Goal: Subscribe to service/newsletter

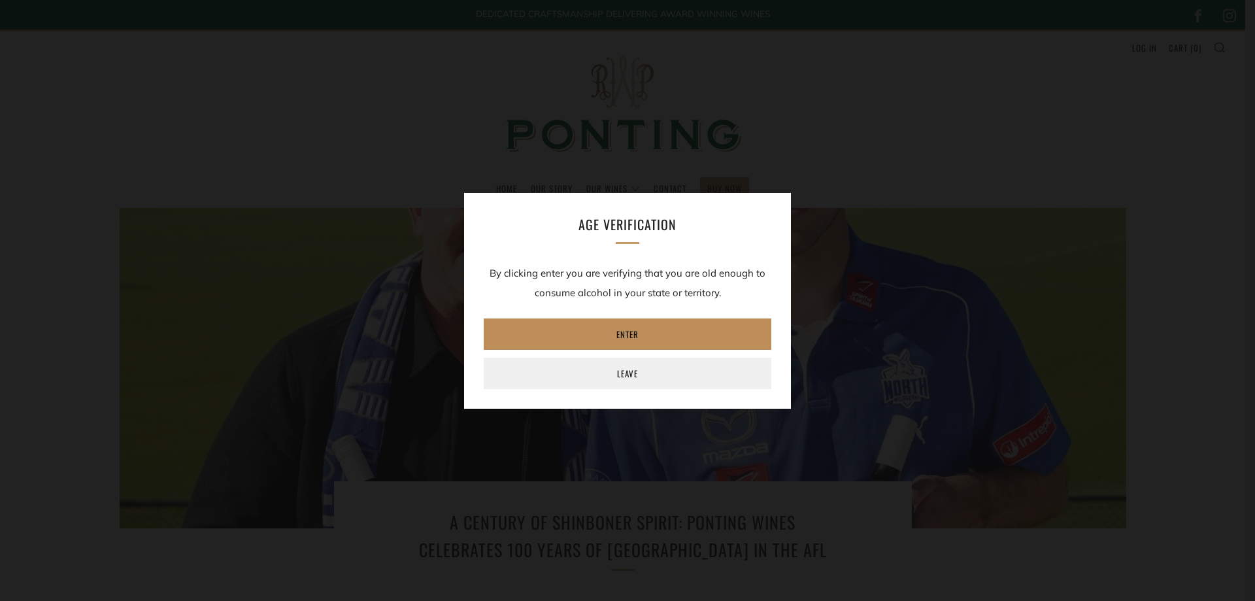
click at [643, 331] on link "Enter" at bounding box center [628, 333] width 288 height 31
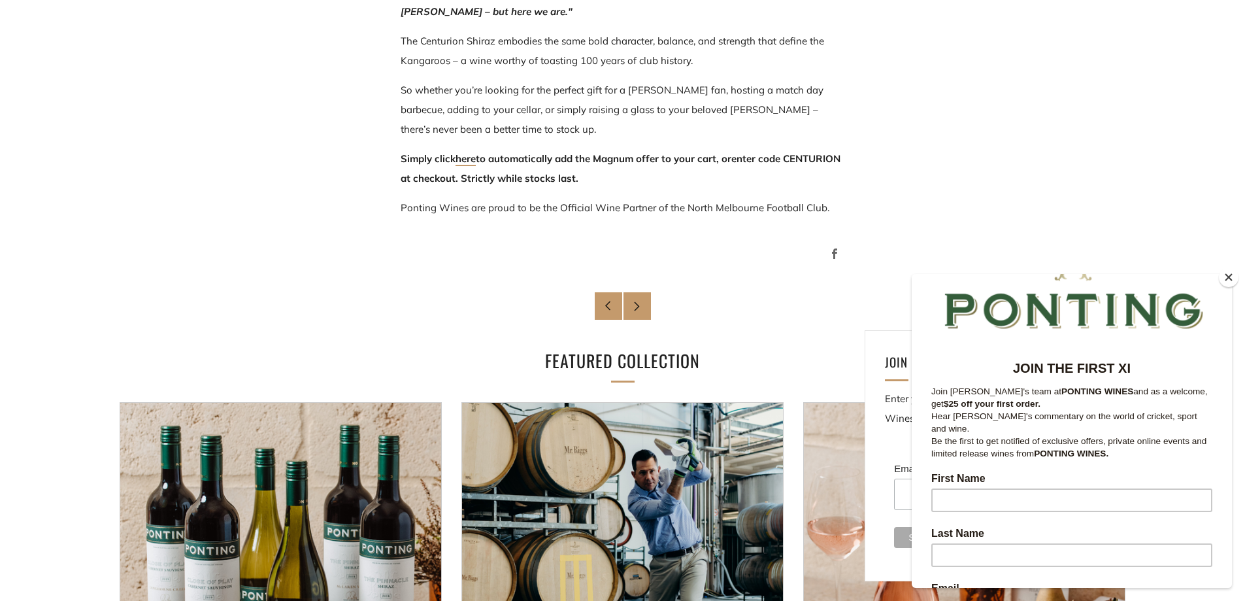
scroll to position [981, 0]
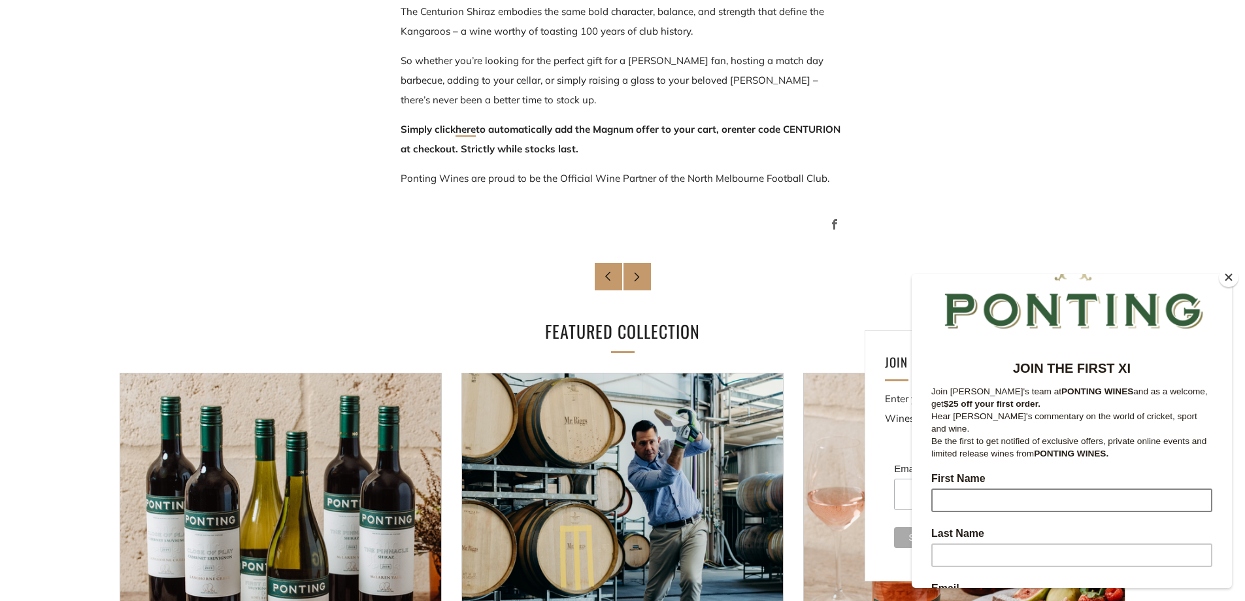
click at [966, 488] on input "First Name" at bounding box center [1072, 500] width 281 height 24
type input "[PERSON_NAME]"
click at [951, 545] on input "Last Name" at bounding box center [1072, 555] width 281 height 24
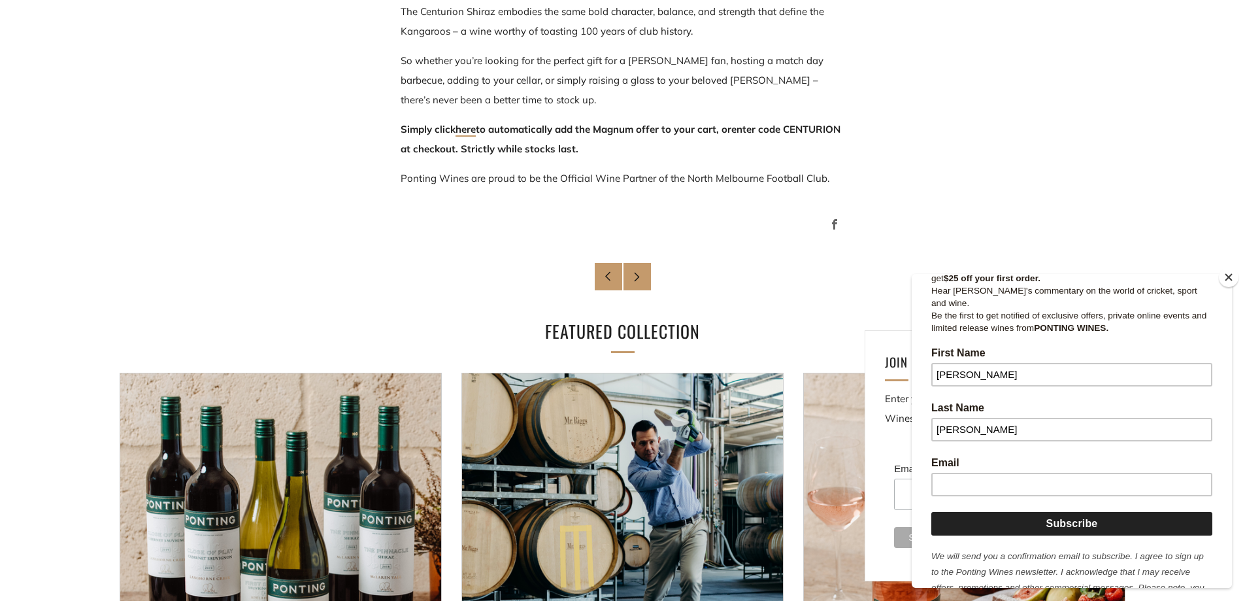
scroll to position [196, 0]
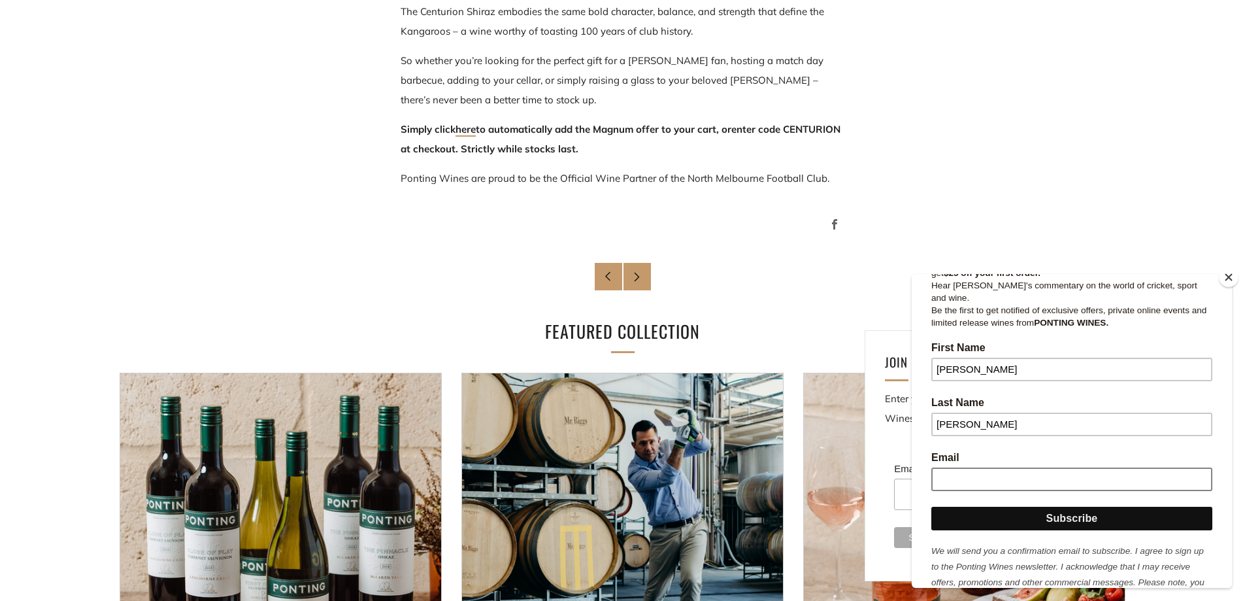
type input "[PERSON_NAME]"
click at [960, 467] on input "Email" at bounding box center [1072, 479] width 281 height 24
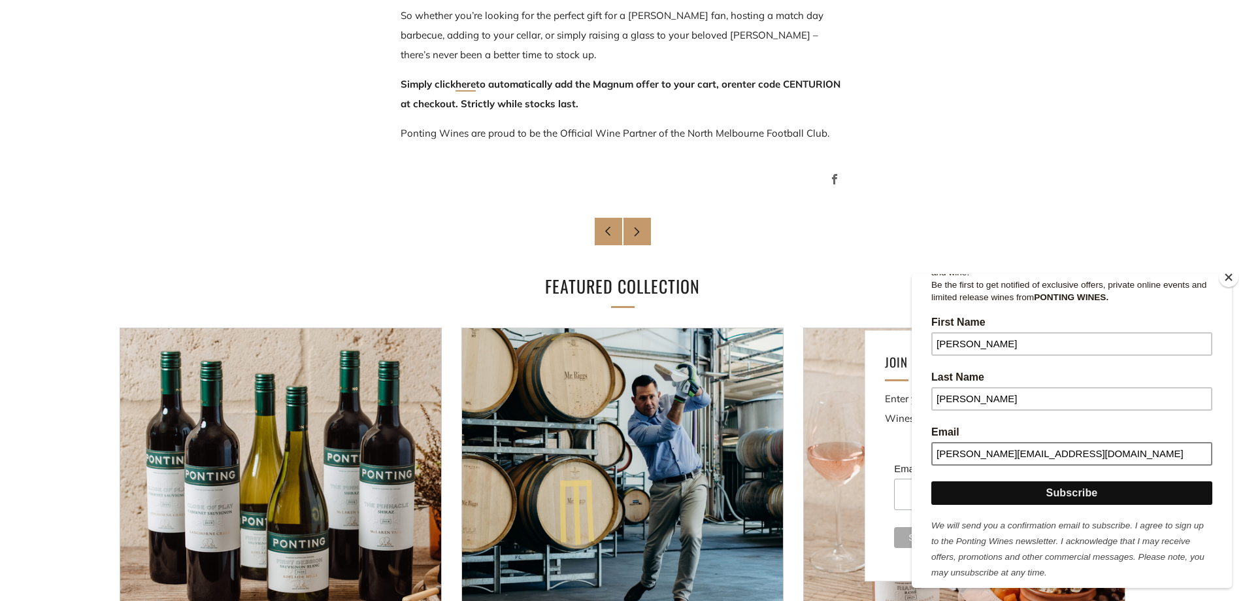
scroll to position [1046, 0]
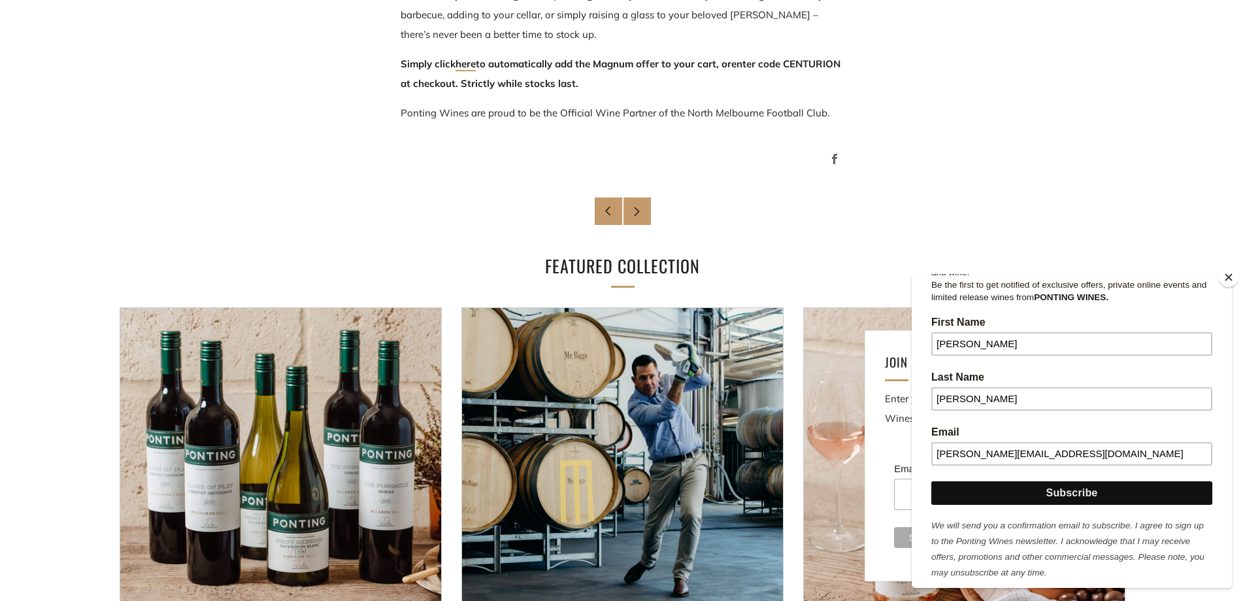
type input "[PERSON_NAME][EMAIL_ADDRESS][DOMAIN_NAME]"
click at [1084, 481] on input "Subscribe" at bounding box center [1072, 493] width 281 height 24
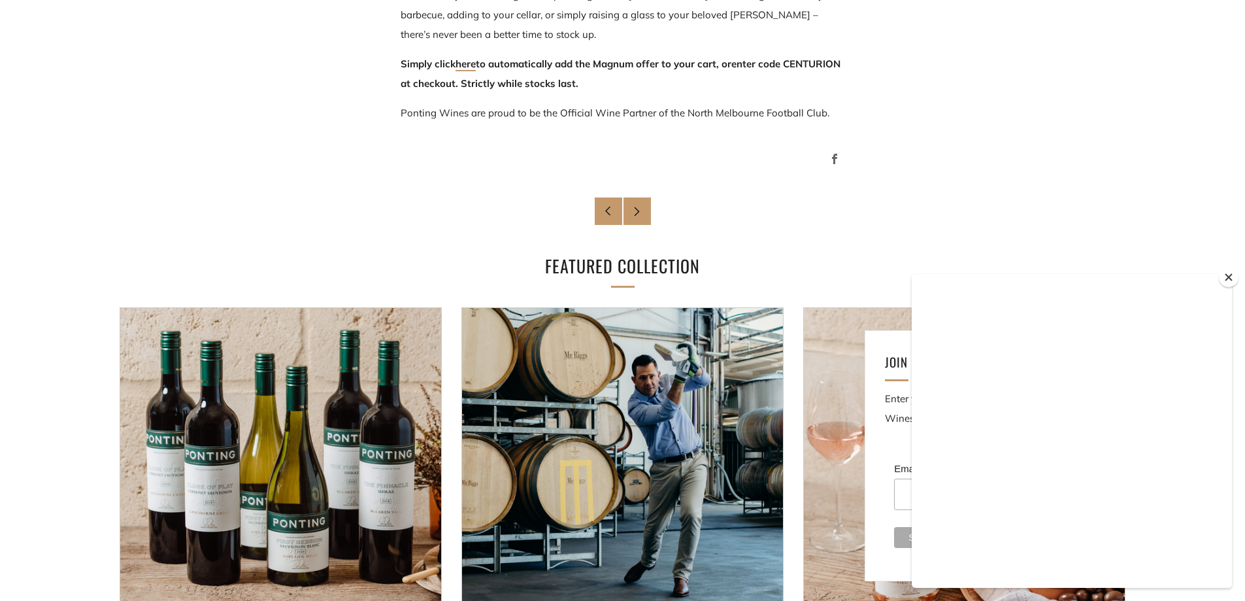
scroll to position [0, 0]
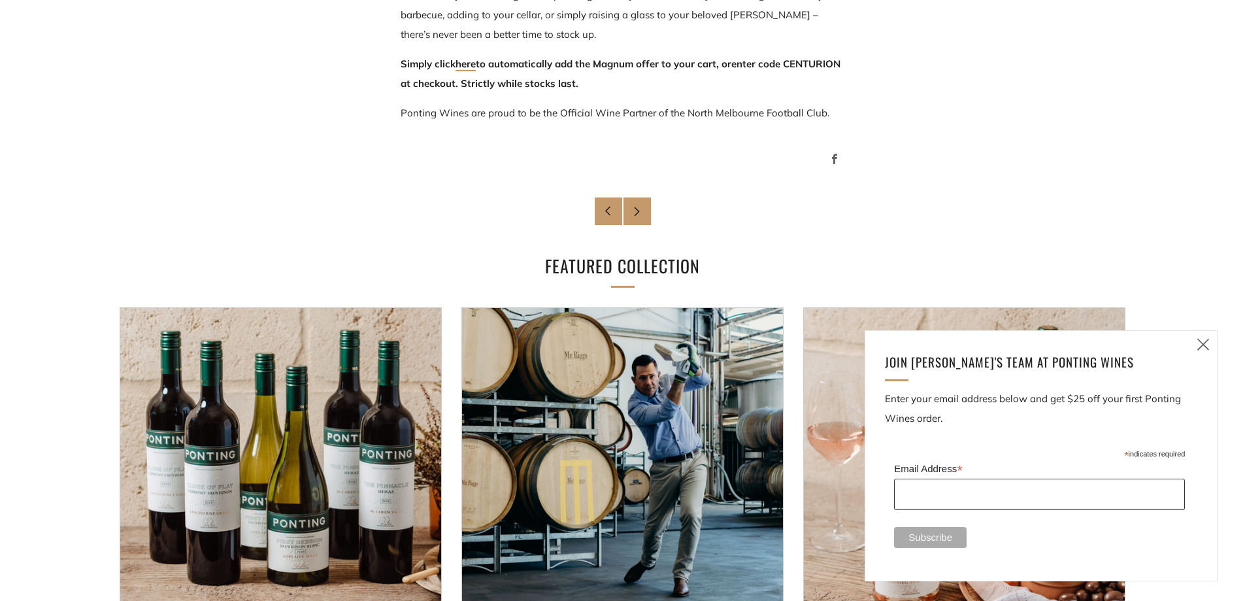
click at [926, 495] on input "Email Address *" at bounding box center [1039, 494] width 291 height 31
type input "[PERSON_NAME][EMAIL_ADDRESS][DOMAIN_NAME]"
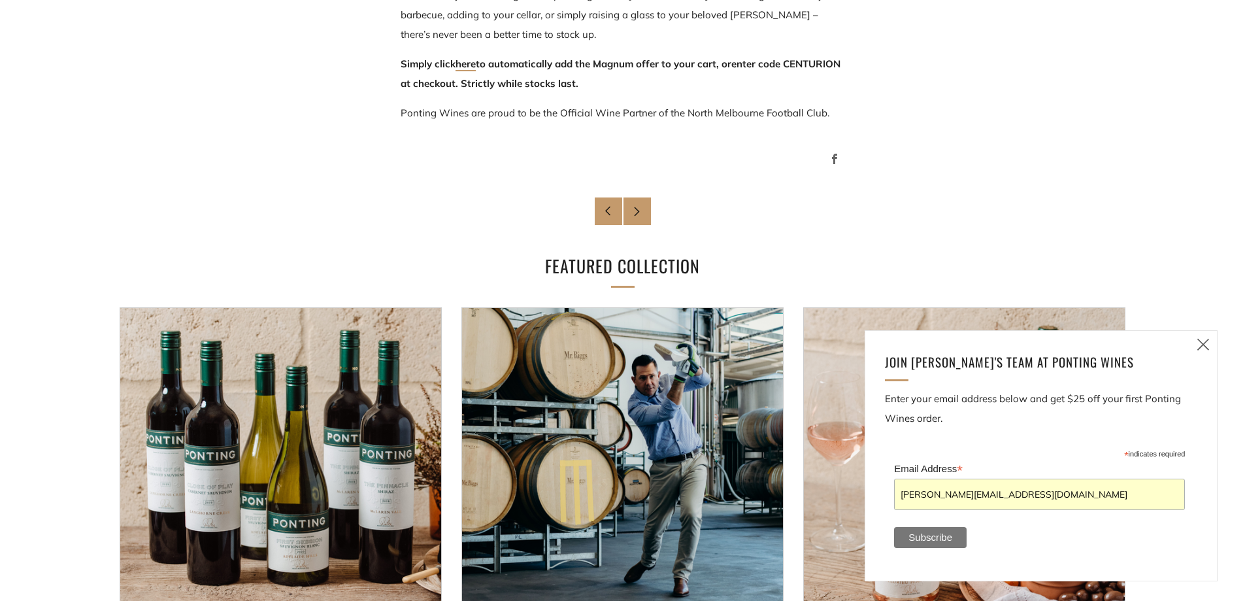
click at [927, 535] on input "Subscribe" at bounding box center [930, 537] width 73 height 21
click at [1205, 343] on icon at bounding box center [1204, 344] width 16 height 16
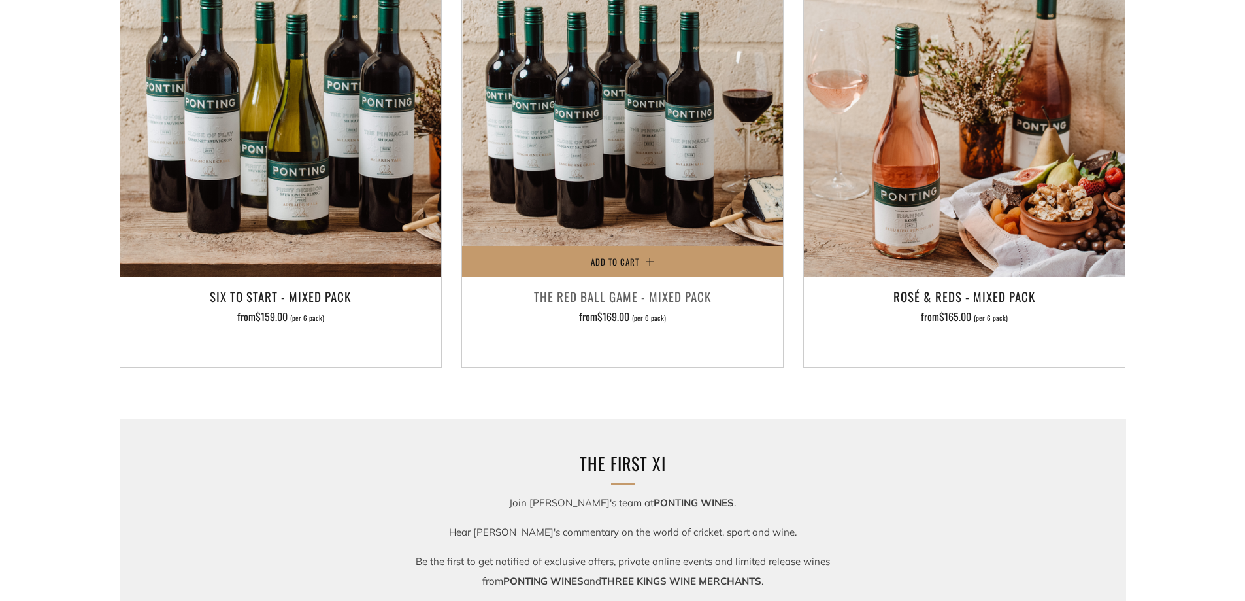
scroll to position [1373, 0]
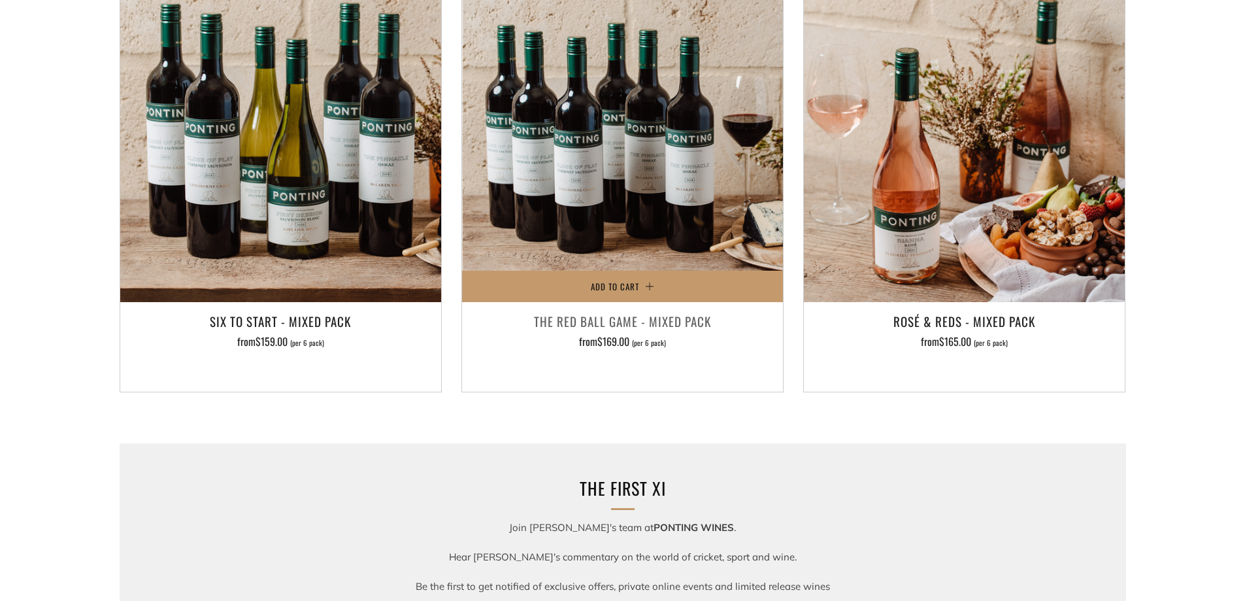
click at [633, 154] on img at bounding box center [622, 141] width 321 height 321
